Goal: Information Seeking & Learning: Find specific fact

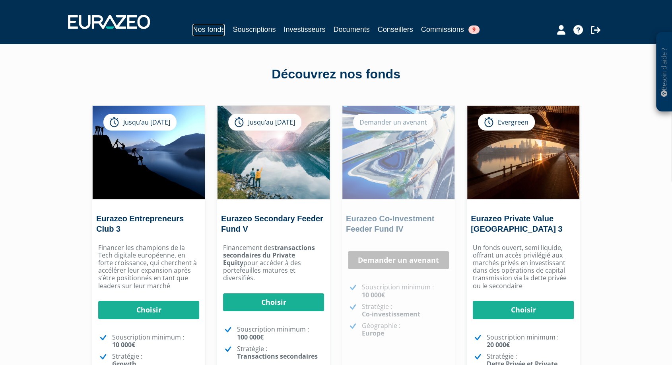
click at [205, 32] on link "Nos fonds" at bounding box center [208, 30] width 32 height 12
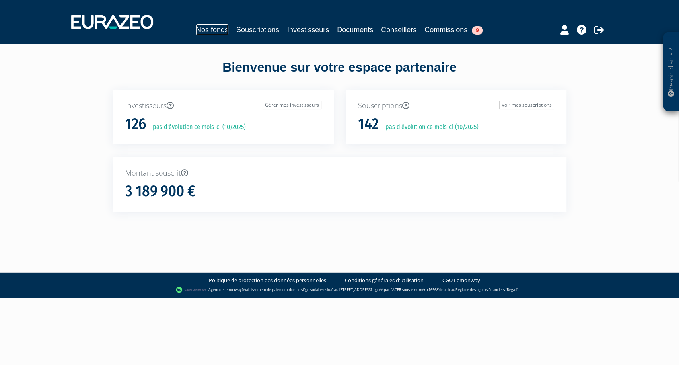
click at [218, 33] on link "Nos fonds" at bounding box center [212, 29] width 32 height 11
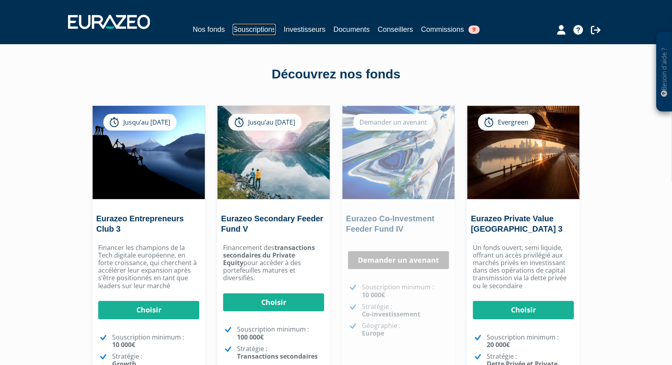
click at [242, 33] on link "Souscriptions" at bounding box center [254, 29] width 43 height 11
click at [354, 31] on link "Documents" at bounding box center [352, 29] width 36 height 11
click at [354, 33] on link "Documents" at bounding box center [352, 29] width 36 height 11
click at [350, 30] on link "Documents" at bounding box center [352, 29] width 36 height 11
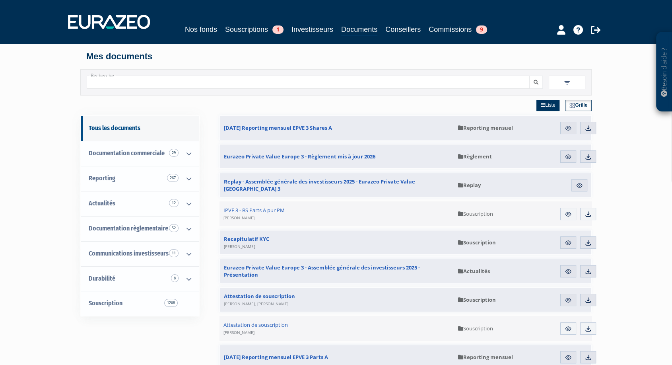
click at [246, 84] on input "Recherche" at bounding box center [308, 82] width 443 height 13
type input "ambition"
click at [529, 76] on button "submit" at bounding box center [536, 82] width 14 height 13
